Goal: Find specific page/section: Find specific page/section

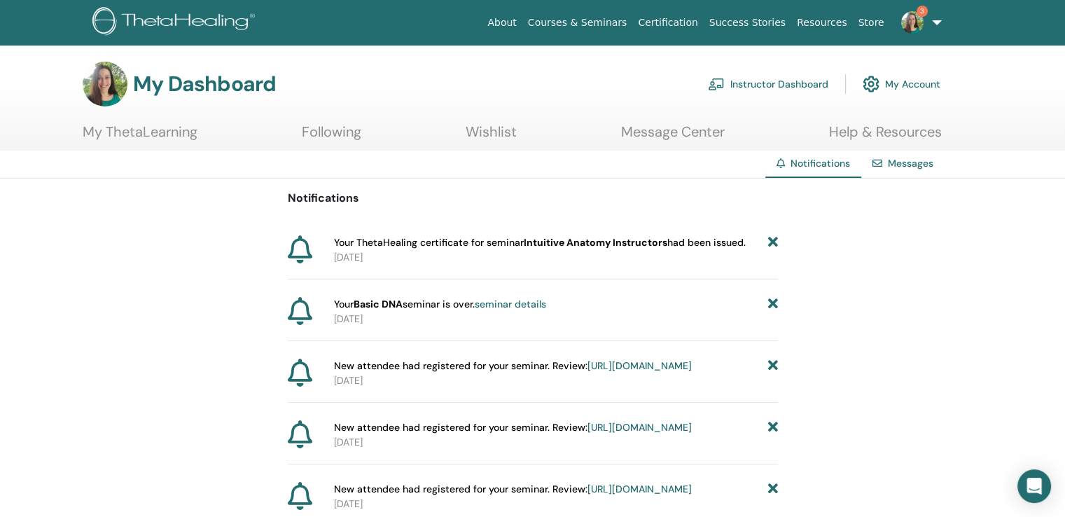
click at [787, 85] on link "Instructor Dashboard" at bounding box center [768, 84] width 120 height 31
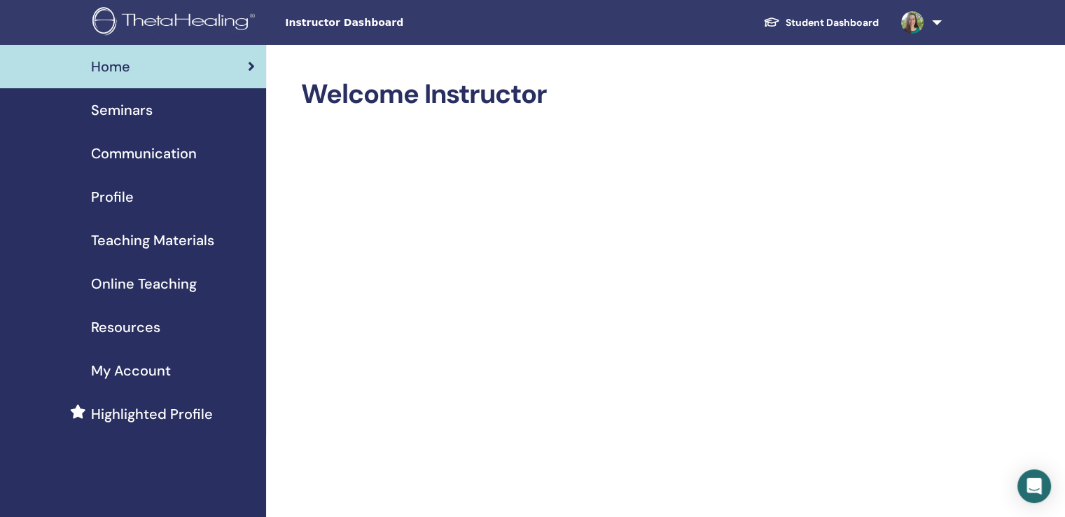
click at [140, 116] on span "Seminars" at bounding box center [122, 109] width 62 height 21
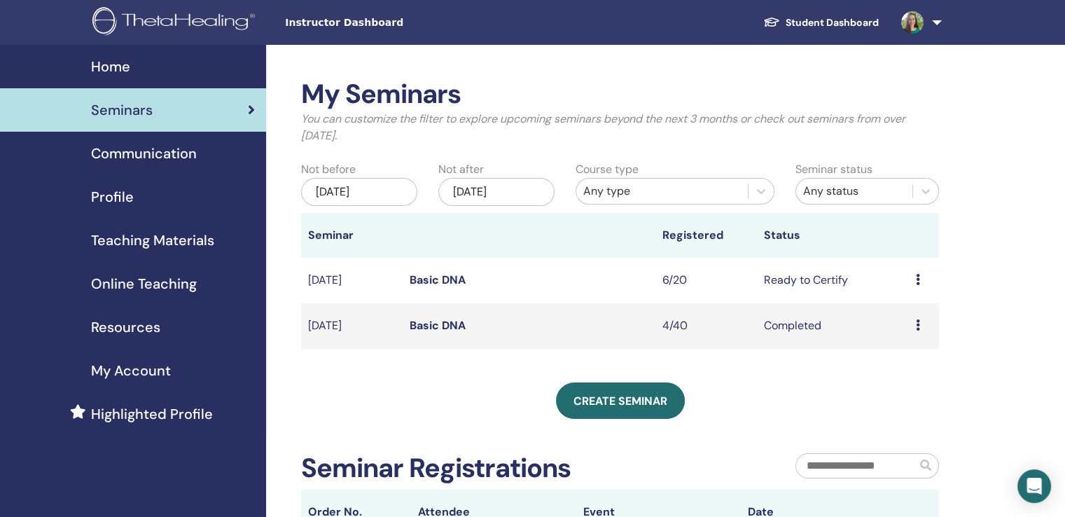
click at [120, 201] on span "Profile" at bounding box center [112, 196] width 43 height 21
